Goal: Task Accomplishment & Management: Manage account settings

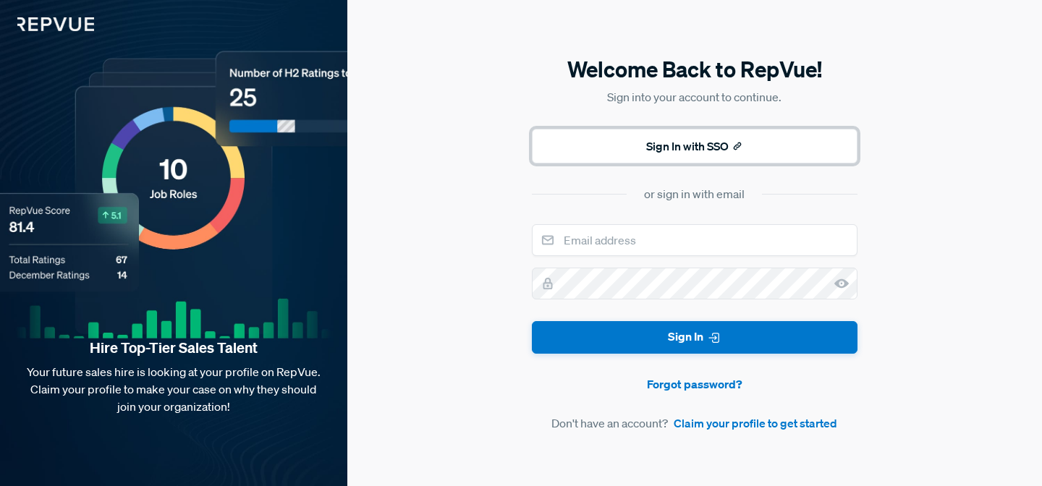
click at [641, 146] on button "Sign In with SSO" at bounding box center [695, 146] width 326 height 35
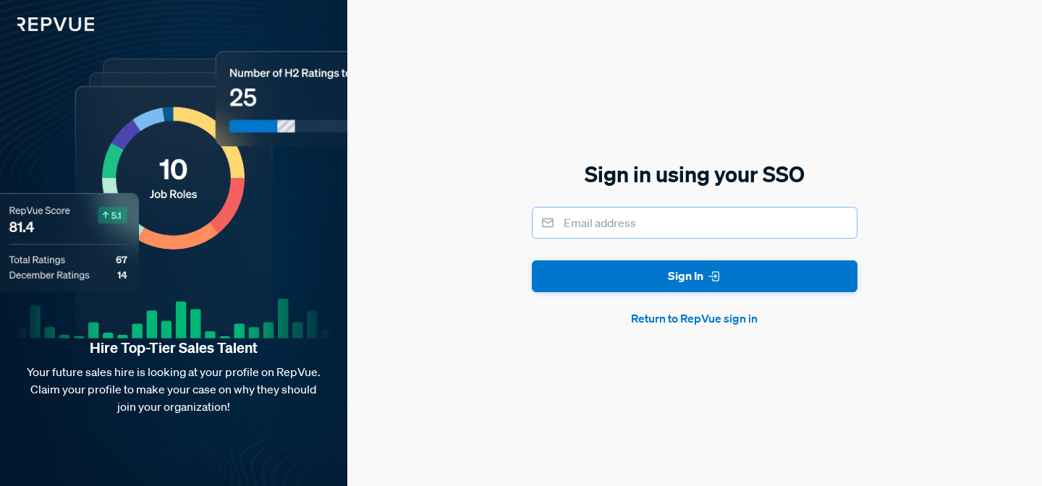
click at [593, 221] on input "email" at bounding box center [695, 223] width 326 height 32
type input "[PERSON_NAME][EMAIL_ADDRESS][PERSON_NAME][DOMAIN_NAME]"
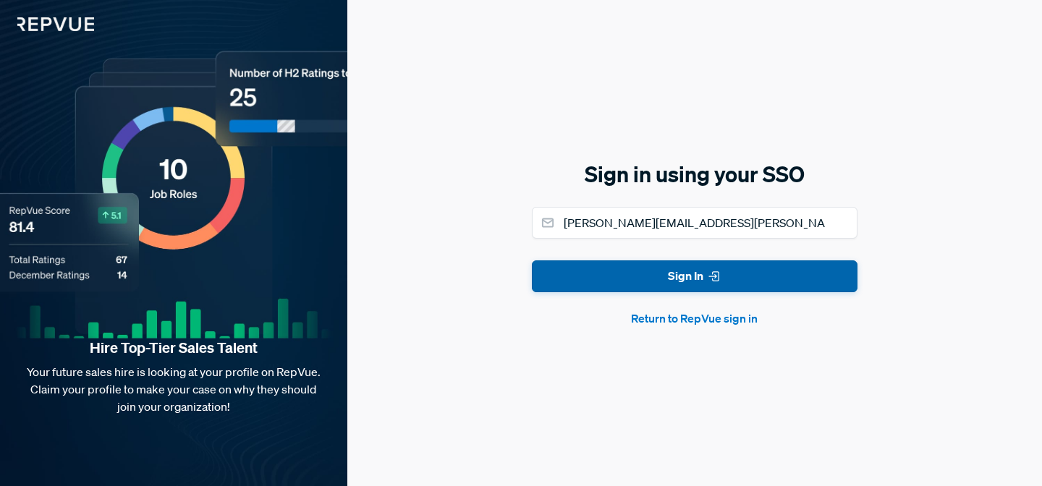
click at [724, 284] on button "Sign In" at bounding box center [695, 277] width 326 height 33
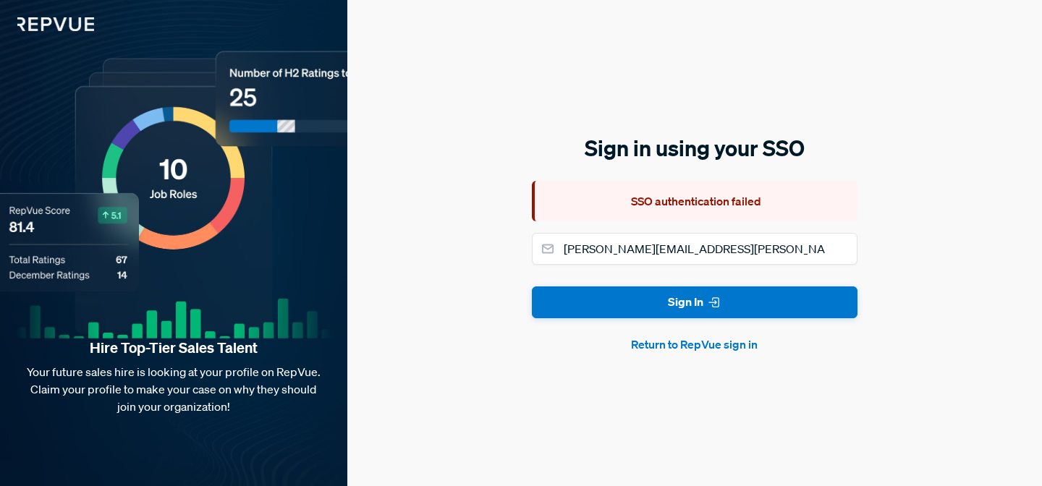
click at [703, 199] on div "SSO authentication failed" at bounding box center [695, 201] width 326 height 41
click at [659, 342] on button "Return to RepVue sign in" at bounding box center [695, 344] width 326 height 17
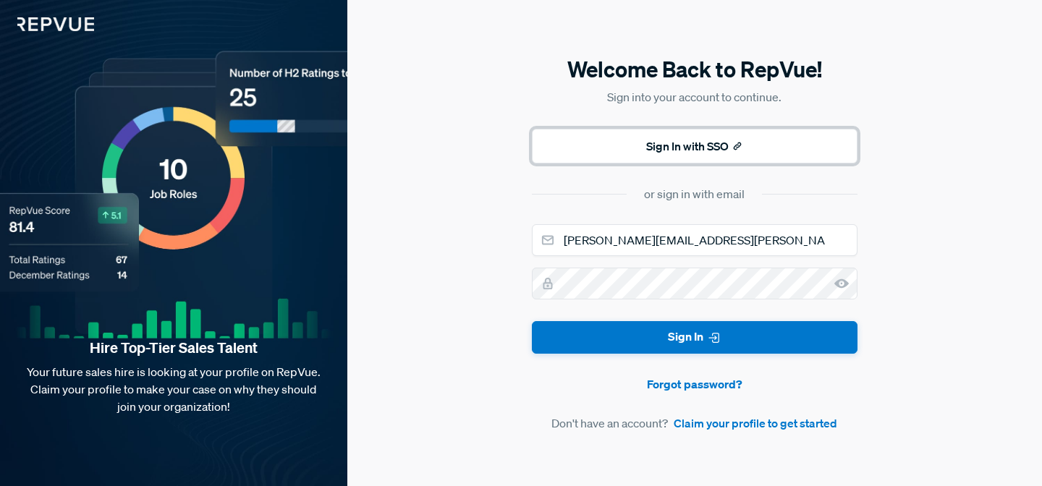
click at [585, 145] on button "Sign In with SSO" at bounding box center [695, 146] width 326 height 35
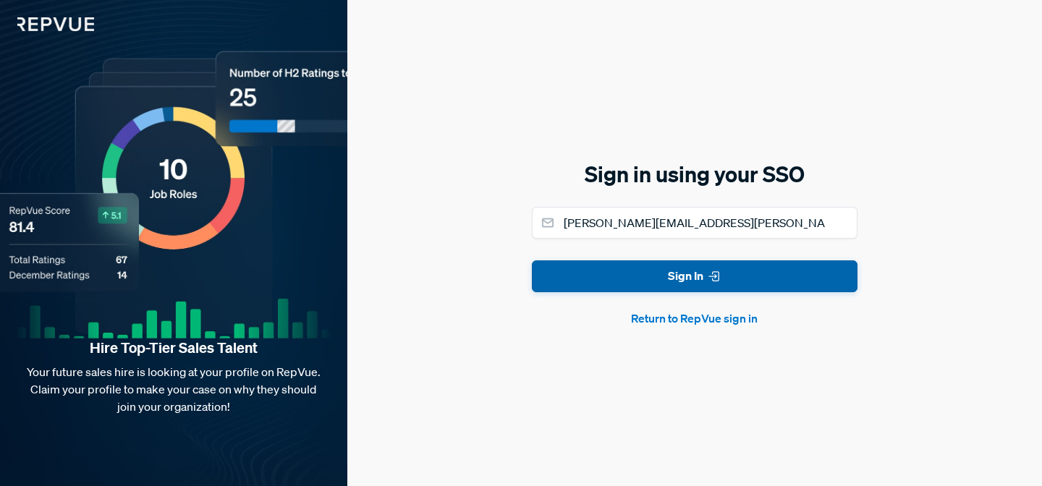
click at [641, 269] on button "Sign In" at bounding box center [695, 277] width 326 height 33
